Goal: Information Seeking & Learning: Learn about a topic

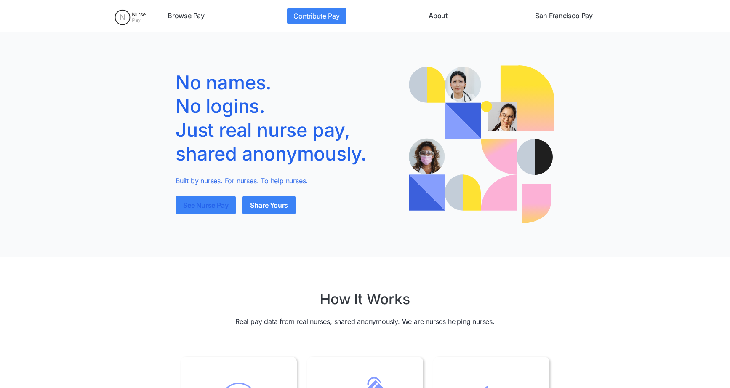
click at [199, 208] on link "See Nurse Pay" at bounding box center [206, 205] width 60 height 19
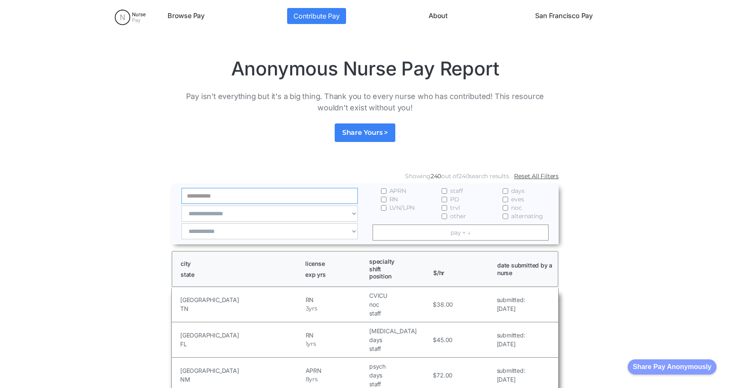
click at [302, 200] on input "Email Form" at bounding box center [270, 196] width 176 height 16
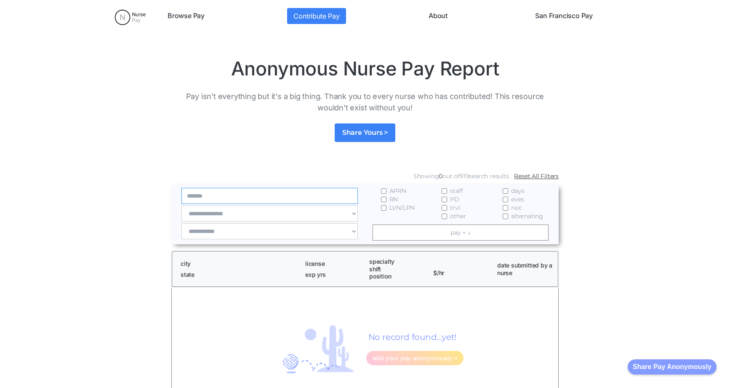
type input "*******"
